Goal: Task Accomplishment & Management: Complete application form

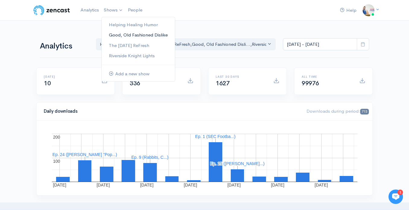
click at [125, 37] on link "Good, Old Fashioned Dislike" at bounding box center [138, 35] width 73 height 11
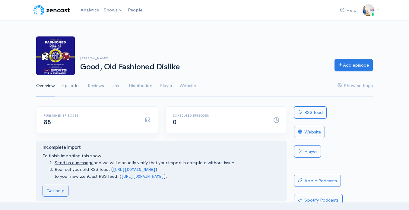
click at [76, 87] on link "Episodes" at bounding box center [71, 86] width 18 height 22
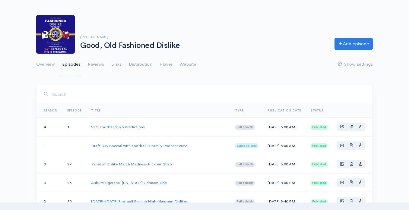
scroll to position [23, 0]
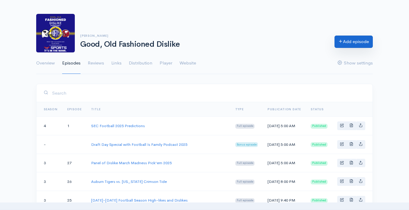
click at [343, 43] on link "Add episode" at bounding box center [354, 42] width 38 height 12
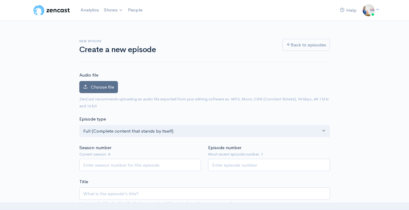
click at [113, 90] on label "Choose file" at bounding box center [98, 87] width 39 height 12
click at [0, 0] on input "Choose file" at bounding box center [0, 0] width 0 height 0
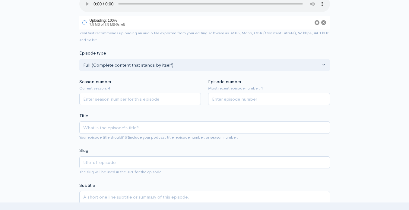
scroll to position [88, 0]
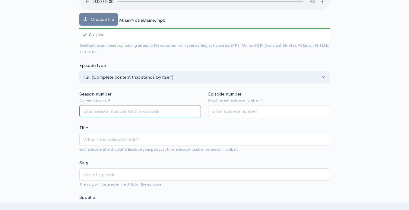
click at [135, 116] on input "Season number" at bounding box center [140, 111] width 122 height 12
type input "4"
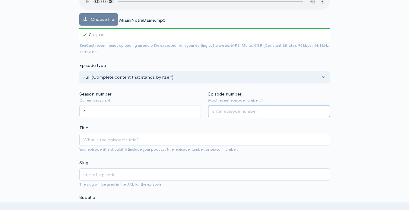
click at [229, 112] on input "Episode number" at bounding box center [269, 111] width 122 height 12
type input "2"
click at [205, 126] on div "Title Your episode title should not include your podcast title, episode number,…" at bounding box center [204, 139] width 251 height 28
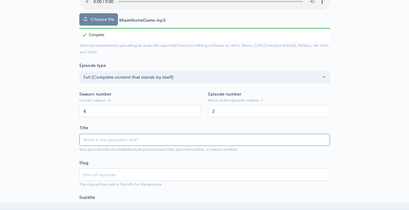
click at [194, 142] on input "Title" at bounding box center [204, 140] width 251 height 12
type input "N"
type input "n"
type input "Not"
type input "not"
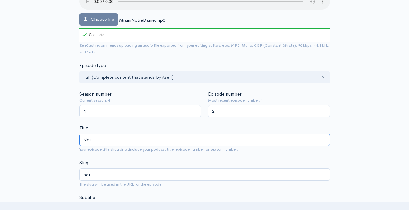
type input "Notr"
type input "notr"
type input "Notre"
type input "notre"
type input "Notre D"
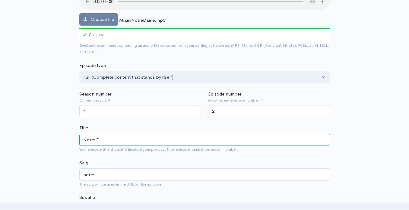
type input "notre-d"
type input "Notre Da"
type input "notre-da"
type input "Notre Dame"
type input "notre-dame"
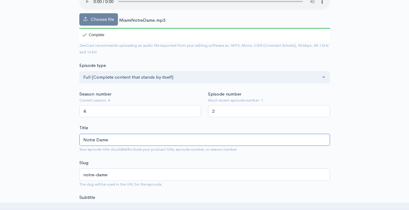
type input "Notre Dame F"
type input "notre-dame-f"
type input "Notre Dame Fi"
type input "notre-dame-fi"
type input "Notre Dame Figh"
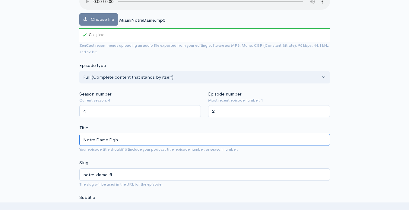
type input "notre-dame-figh"
type input "Notre Dame Fighti"
type input "notre-dame-fighti"
type input "Notre Dame Fightin"
type input "notre-dame-fightin"
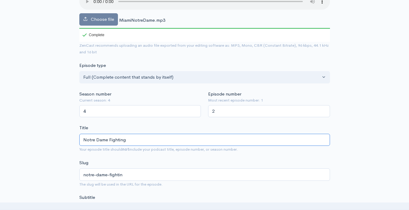
type input "Notre Dame Fighting"
type input "notre-dame-fighting"
type input "Notre Dame Fighting I"
type input "notre-dame-fighting-i"
type input "Notre Dame Fighting Iri"
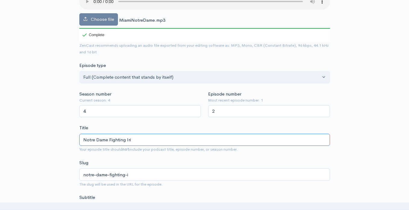
type input "notre-dame-fighting-iri"
type input "Notre Dame Fighting Iris"
type input "notre-dame-fighting-iris"
type input "Notre Dame Fighting Irish"
type input "notre-dame-fighting-irish"
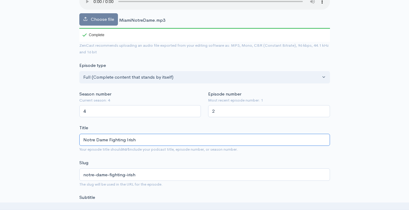
type input "Notre Dame Fighting Irish v"
type input "notre-dame-fighting-irish-v"
type input "Notre Dame Fighting Irish vs"
type input "notre-dame-fighting-irish-vs"
type input "Notre Dame Fighting Irish vs. N"
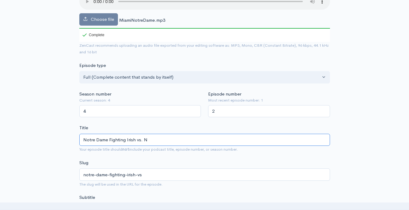
type input "notre-dame-fighting-irish-vs-n"
type input "Notre Dame Fighting Irish vs."
type input "notre-dame-fighting-irish-vs"
type input "Notre Dame Fighting Irish vs. M"
type input "notre-dame-fighting-irish-vs-m"
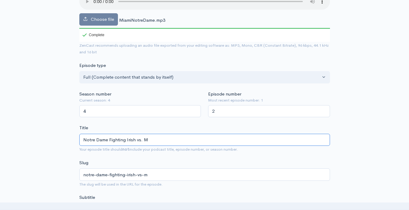
type input "Notre Dame Fighting Irish vs. Mi"
type input "notre-dame-fighting-irish-vs-mi"
type input "Notre Dame Fighting Irish vs. Mia"
type input "notre-dame-fighting-irish-vs-mia"
type input "Notre Dame Fighting Irish vs. Miami"
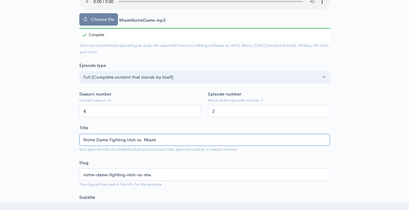
type input "notre-dame-fighting-irish-vs-miami"
type input "Notre Dame Fighting Irish vs. Miami H"
type input "notre-dame-fighting-irish-vs-miami-h"
type input "Notre Dame Fighting Irish vs. Miami Hur"
type input "notre-dame-fighting-irish-vs-miami-hur"
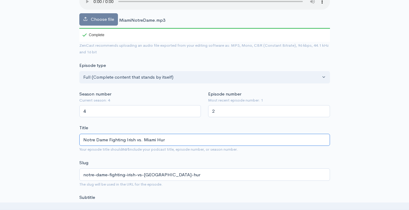
type input "Notre Dame Fighting Irish vs. Miami Hurr"
type input "notre-dame-fighting-irish-vs-miami-hurr"
type input "Notre Dame Fighting Irish vs. Miami Hurri"
type input "notre-dame-fighting-irish-vs-miami-hurri"
type input "Notre Dame Fighting Irish vs. Miami Hurric"
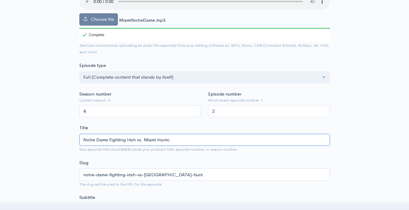
type input "notre-dame-fighting-irish-vs-miami-hurric"
type input "Notre Dame Fighting Irish vs. Miami Hurrican"
type input "notre-dame-fighting-irish-vs-miami-hurrican"
type input "Notre Dame Fighting Irish vs. Miami Hurricanes"
type input "notre-dame-fighting-irish-vs-[GEOGRAPHIC_DATA]-hurricanes"
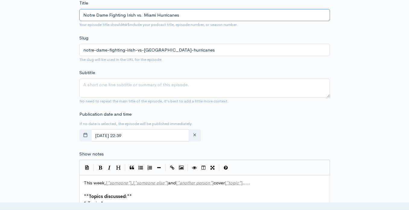
scroll to position [214, 0]
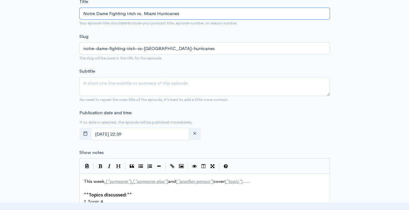
type input "Notre Dame Fighting Irish vs. Miami Hurricanes"
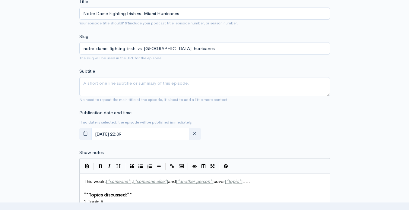
click at [147, 134] on input "August, 24 2025 22:39" at bounding box center [140, 134] width 98 height 12
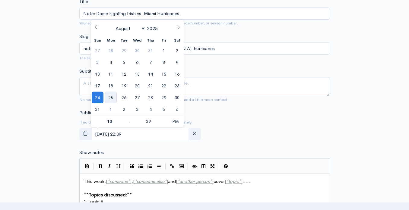
click at [107, 98] on span "25" at bounding box center [111, 98] width 12 height 12
type input "August, 25 2025 22:39"
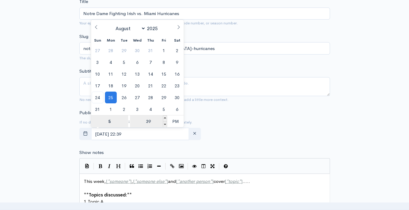
type input "5"
type input "August, 25 2025 17:39"
type input "05"
click at [149, 121] on input "39" at bounding box center [148, 122] width 37 height 12
type input "00"
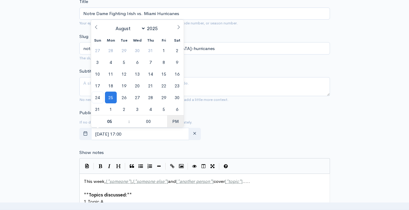
click at [175, 120] on span "PM" at bounding box center [175, 122] width 17 height 12
type input "[DATE] 05:00"
click at [231, 125] on div "Publication date and time If no date is selected, the episode will be published…" at bounding box center [205, 126] width 258 height 33
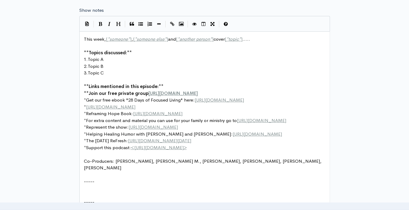
scroll to position [357, 0]
click at [159, 170] on span "Co-Producers: Justin B., Cayron M., Doris C., Rhonda F., Scott K., Mary H." at bounding box center [203, 164] width 239 height 13
click at [166, 185] on pre "​" at bounding box center [205, 181] width 244 height 7
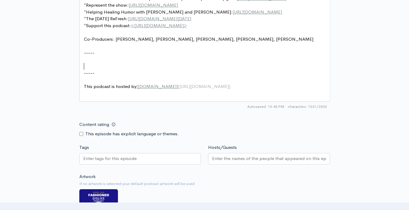
scroll to position [484, 0]
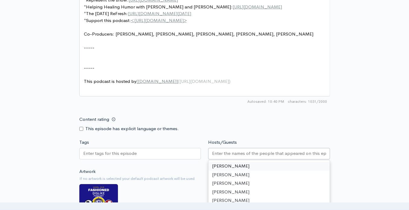
click at [210, 151] on div at bounding box center [269, 153] width 122 height 11
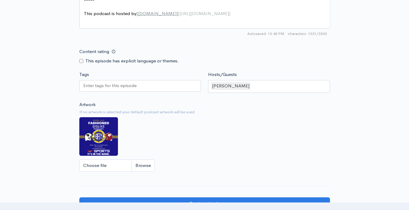
scroll to position [558, 0]
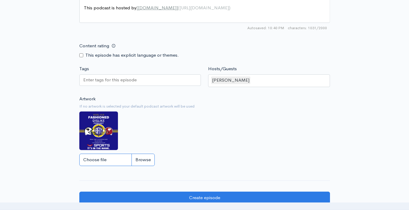
click at [107, 161] on input "Choose file" at bounding box center [116, 160] width 75 height 12
type input "C:\fakepath\Blue and Red Helmet Classic Maximalist Sports Football Poster.png"
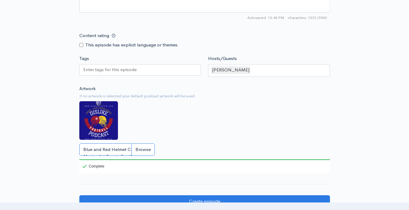
scroll to position [568, 0]
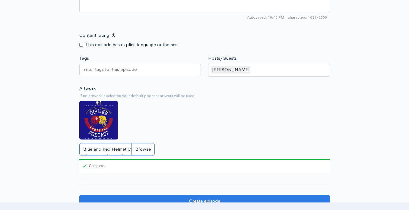
click at [145, 147] on input "Blue and Red Helmet Classic Maximalist Sports Football Poster.png" at bounding box center [116, 149] width 75 height 12
click at [101, 125] on img at bounding box center [98, 120] width 39 height 39
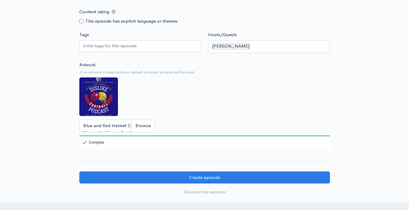
scroll to position [592, 0]
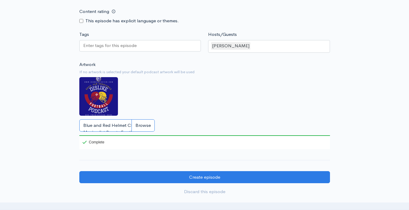
click at [101, 125] on input "Blue and Red Helmet Classic Maximalist Sports Football Poster.png" at bounding box center [116, 125] width 75 height 12
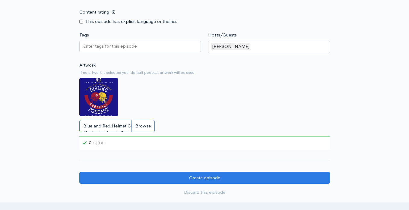
scroll to position [593, 0]
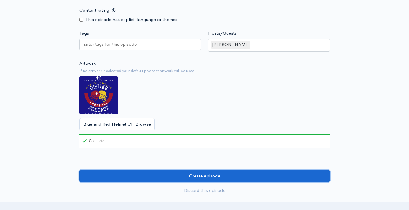
click at [143, 180] on input "Create episode" at bounding box center [204, 176] width 251 height 12
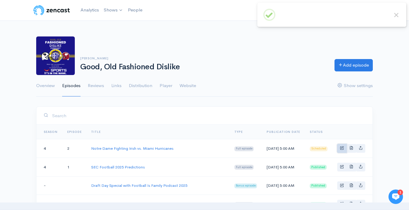
click at [340, 153] on link "Basic example" at bounding box center [341, 148] width 9 height 9
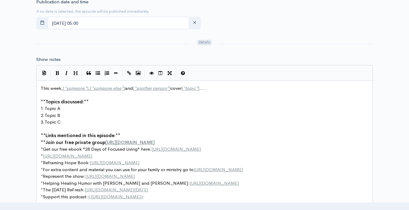
scroll to position [2, 0]
type textarea "This week, [*someone*], [*someone else*] and [*another person*] cover [*topic*]…"
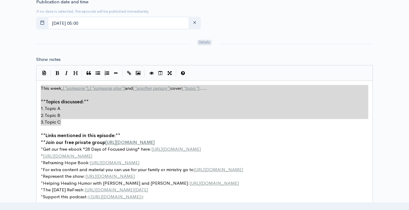
drag, startPoint x: 70, startPoint y: 122, endPoint x: 29, endPoint y: 76, distance: 62.0
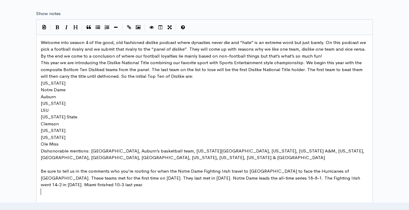
click at [41, 83] on span "[US_STATE]" at bounding box center [53, 83] width 25 height 6
type textarea "1."
type textarea "2."
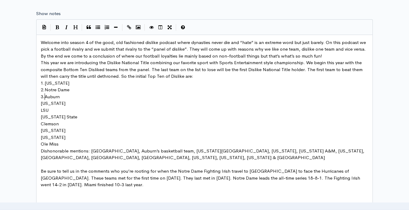
type textarea "3."
type textarea "4."
type textarea "5."
type textarea "6."
type textarea "7."
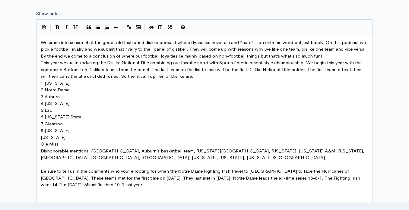
type textarea "8."
type textarea "9."
type textarea "10."
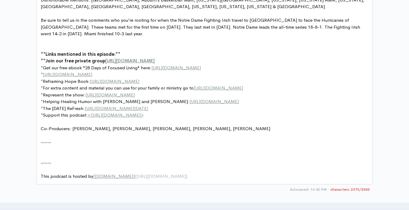
scroll to position [526, 0]
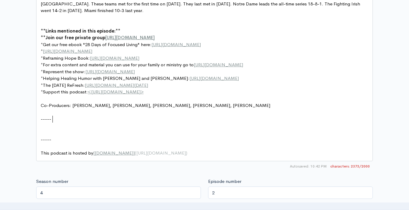
type textarea "-----"
drag, startPoint x: 57, startPoint y: 123, endPoint x: 34, endPoint y: 119, distance: 23.5
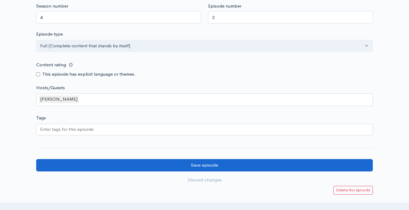
scroll to position [689, 0]
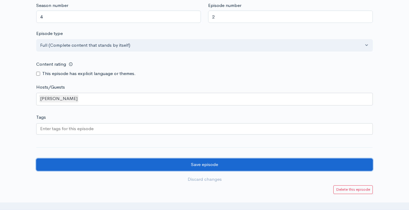
click at [83, 164] on input "Save episode" at bounding box center [204, 165] width 337 height 12
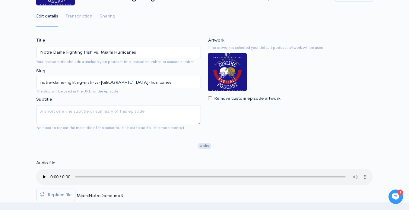
scroll to position [84, 0]
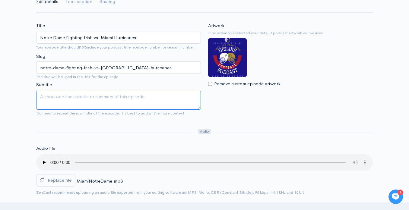
click at [65, 102] on textarea "Subtitle" at bounding box center [118, 100] width 165 height 19
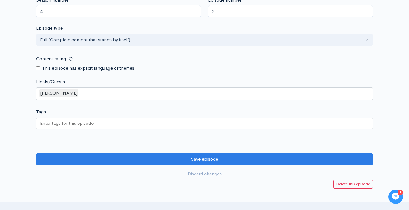
scroll to position [696, 0]
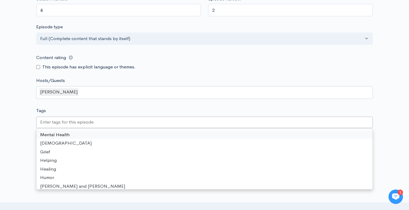
click at [63, 120] on input "Tags" at bounding box center [67, 122] width 54 height 7
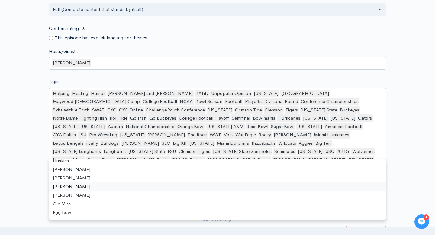
scroll to position [6962, 0]
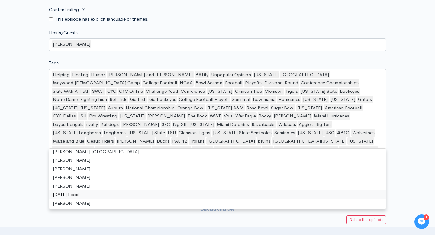
scroll to position [747, 0]
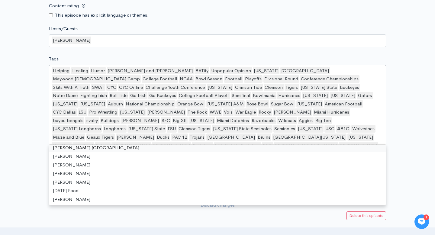
click at [283, 136] on div "Helping Healing Humor Ben and Travis BATify Unpopular Opinion Florida Miami May…" at bounding box center [217, 113] width 337 height 96
click at [279, 138] on div "Helping Healing Humor Ben and Travis BATify Unpopular Opinion Florida Miami May…" at bounding box center [217, 113] width 337 height 96
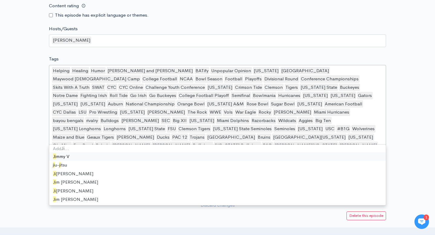
scroll to position [0, 0]
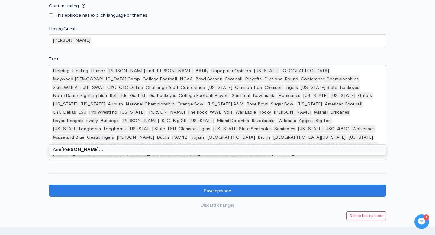
type input "[PERSON_NAME]"
type input "[DEMOGRAPHIC_DATA] vs. Convicts"
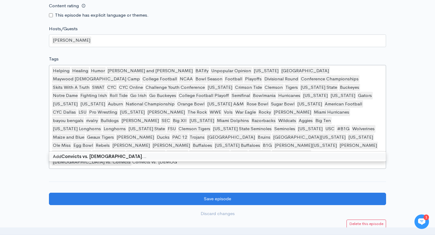
type input "Convicts vs. [DEMOGRAPHIC_DATA]"
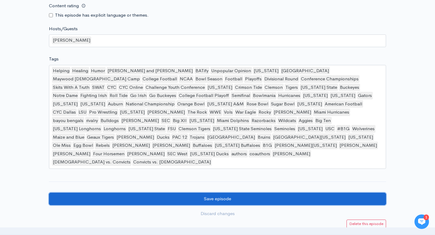
click at [283, 193] on input "Save episode" at bounding box center [217, 199] width 337 height 12
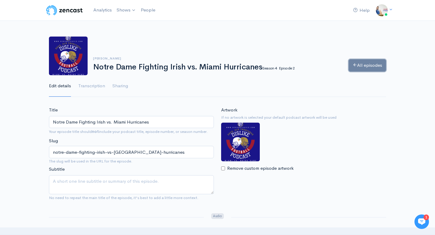
click at [371, 64] on link "All episodes" at bounding box center [366, 65] width 37 height 12
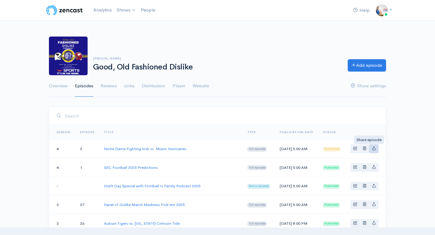
click at [373, 149] on icon "Basic example" at bounding box center [373, 148] width 4 height 4
type input "https://good-old-fashioned-dislike.zencast.website/episodes/notre-dame-fighting…"
type input "https://media.zencast.fm/good-old-fashioned-dislike/00692be2-c851-4e2f-8199-cc4…"
type input "<iframe src='https://share.zencast.fm/embed/episode/00692be2-c851-4e2f-8199-cc4…"
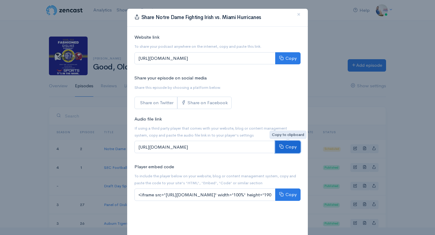
click at [282, 146] on icon at bounding box center [281, 146] width 5 height 5
click at [300, 14] on span "×" at bounding box center [299, 14] width 4 height 9
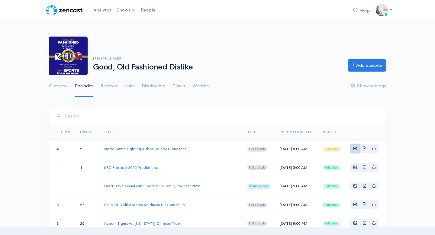
click at [355, 150] on span "Basic example" at bounding box center [355, 148] width 4 height 4
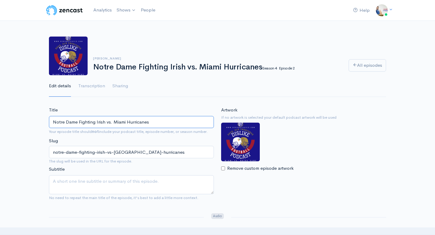
drag, startPoint x: 151, startPoint y: 125, endPoint x: 48, endPoint y: 118, distance: 103.4
click at [48, 118] on div "Title Notre Dame Fighting Irish vs. Miami Hurricanes Your episode title should …" at bounding box center [131, 155] width 172 height 97
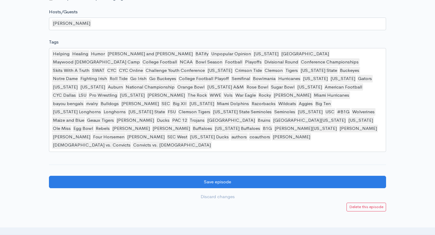
scroll to position [763, 0]
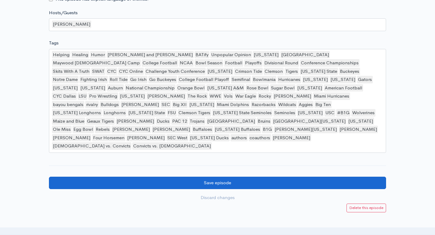
type input "Miami Hurricanes vs. Notre Dame Fighting Irish"
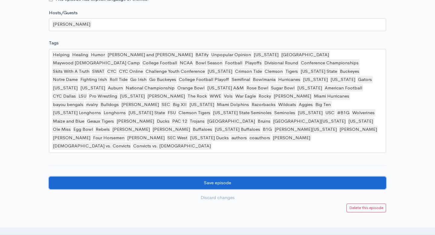
click at [137, 177] on input "Save episode" at bounding box center [217, 183] width 337 height 12
